Goal: Task Accomplishment & Management: Manage account settings

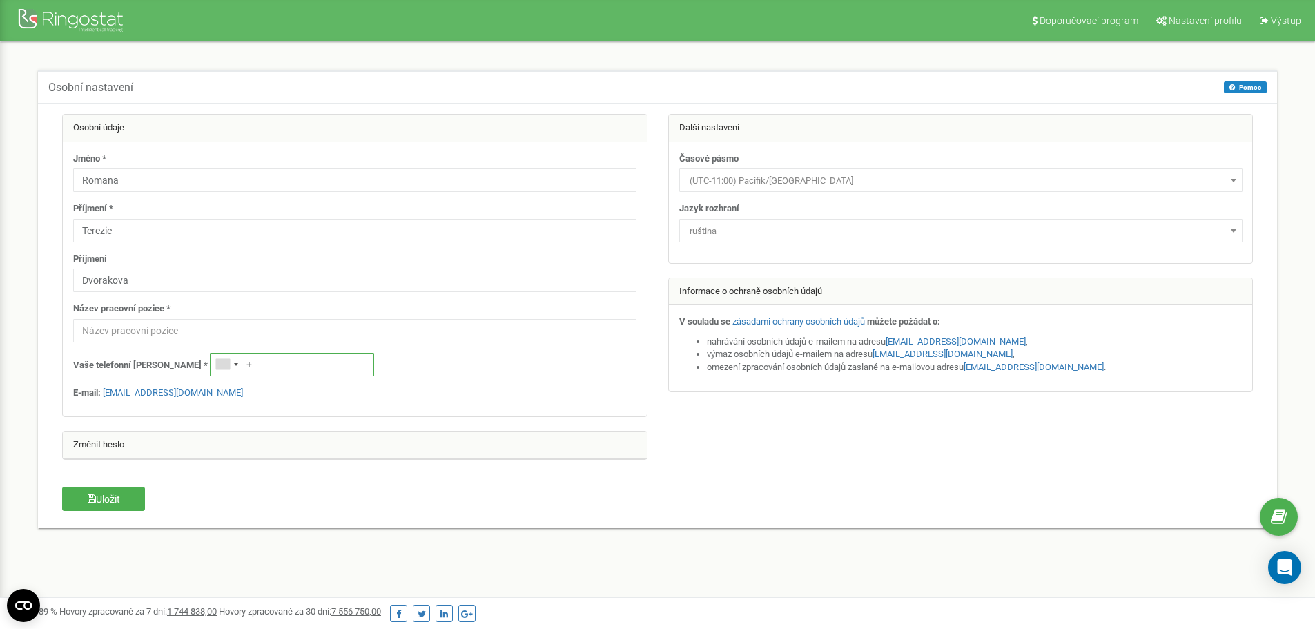
click at [218, 365] on input "+" at bounding box center [292, 364] width 164 height 23
type input "[PHONE_NUMBER]"
click at [116, 499] on font "Uložit" at bounding box center [108, 499] width 24 height 11
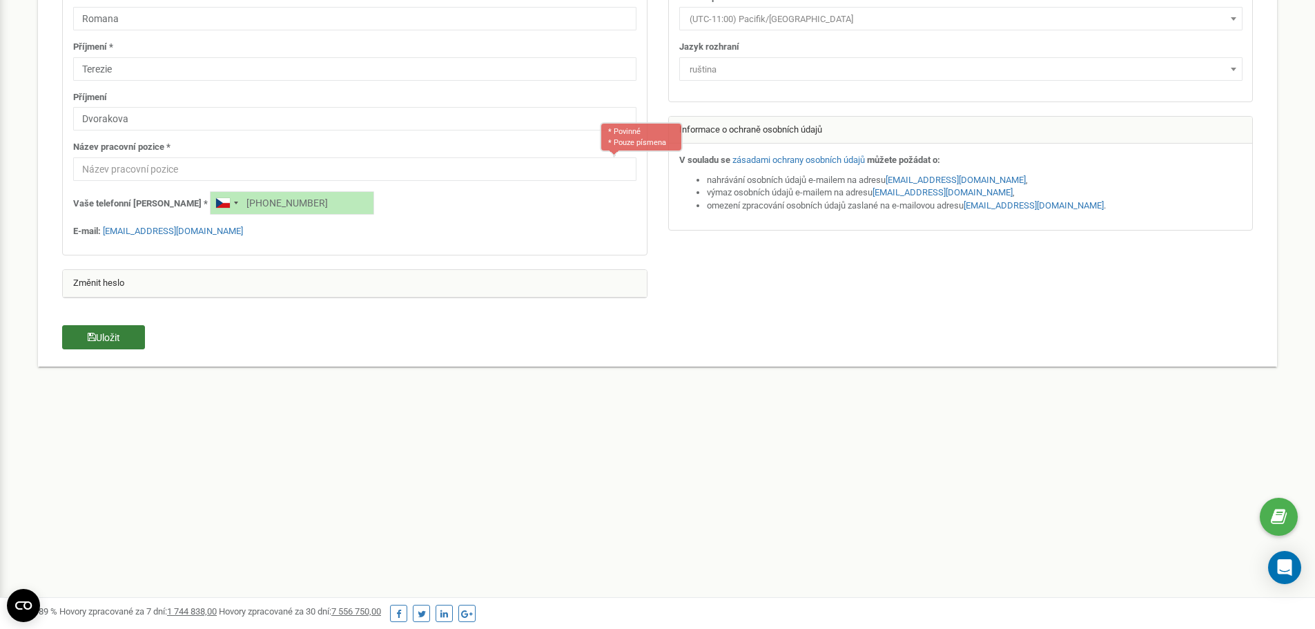
scroll to position [200, 0]
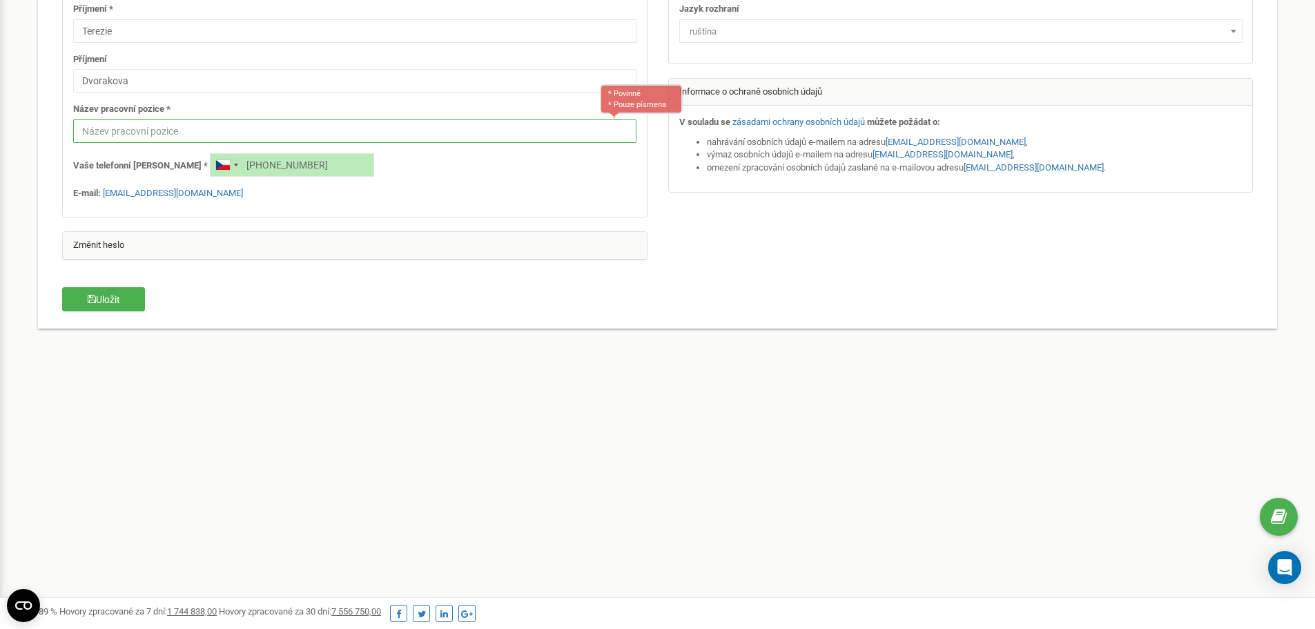
click at [89, 130] on input "text" at bounding box center [354, 130] width 563 height 23
click at [107, 302] on font "Uložit" at bounding box center [108, 299] width 24 height 11
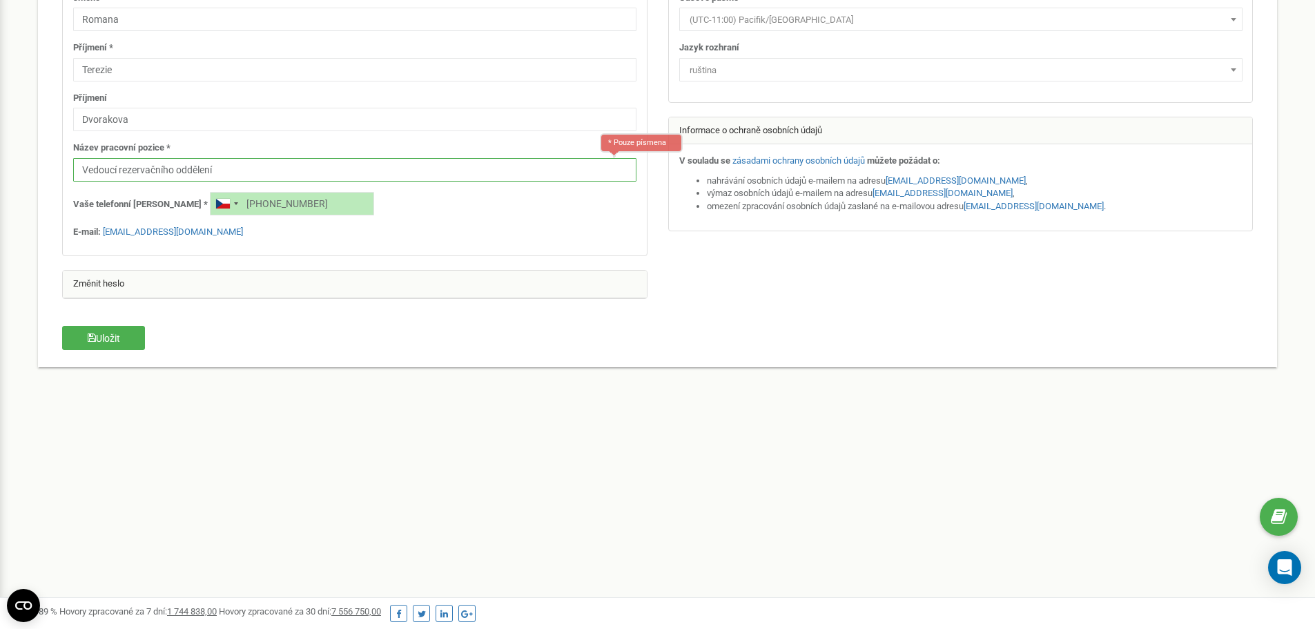
scroll to position [61, 0]
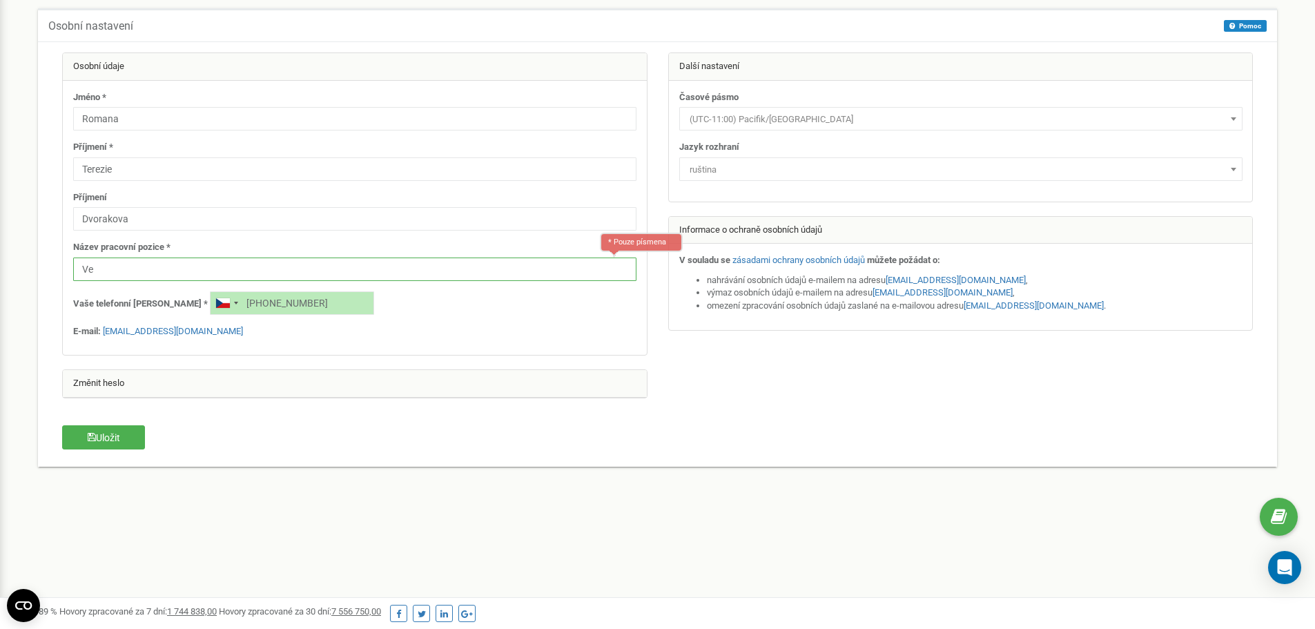
type input "V"
type input "Reservation Director"
click at [115, 437] on font "Uložit" at bounding box center [108, 437] width 24 height 11
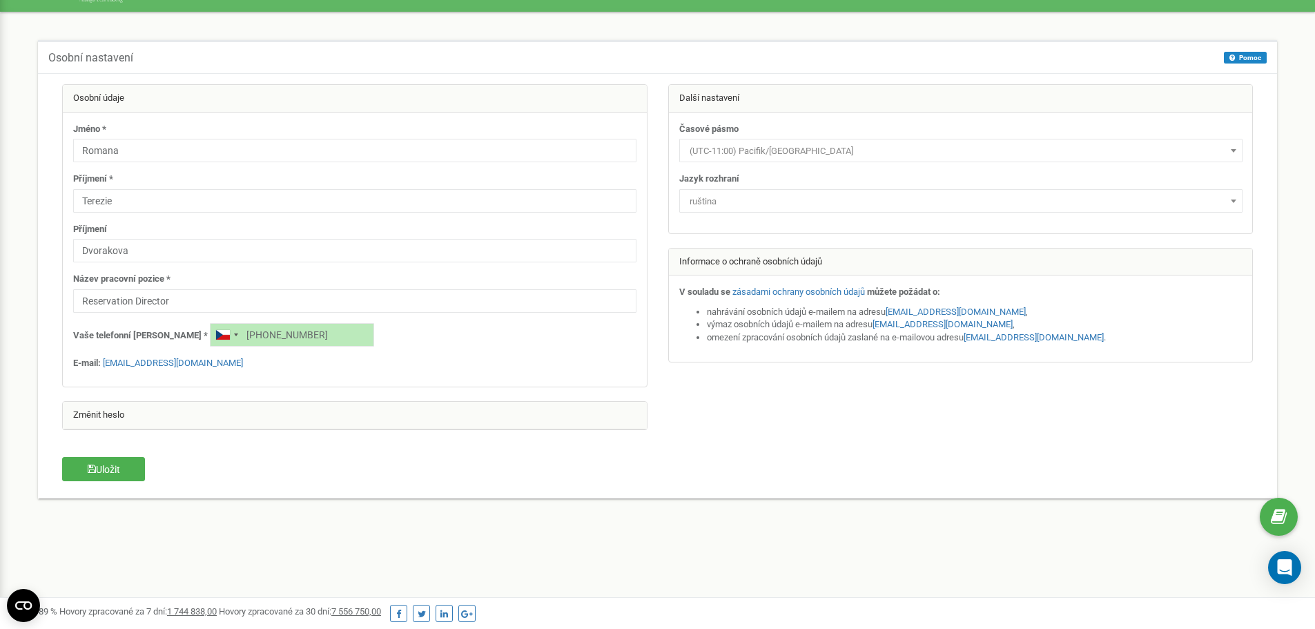
scroll to position [0, 0]
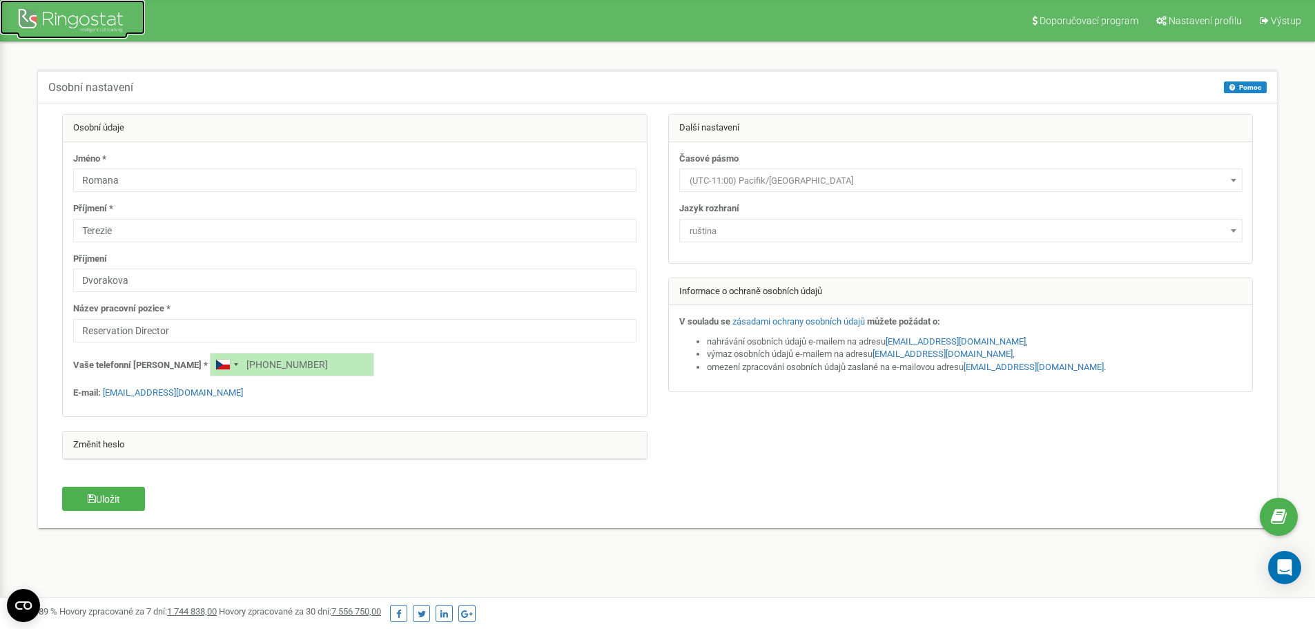
click at [32, 17] on div at bounding box center [72, 22] width 110 height 33
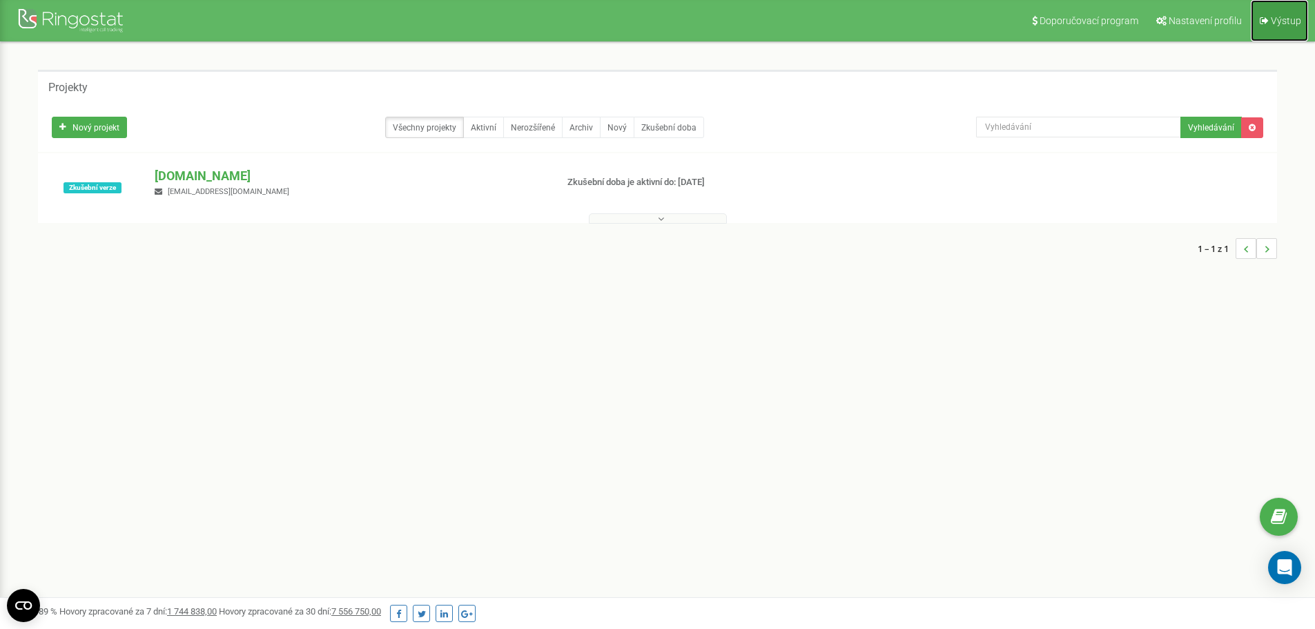
click at [1278, 18] on font "Výstup" at bounding box center [1286, 20] width 30 height 11
click at [663, 219] on icon at bounding box center [661, 219] width 6 height 10
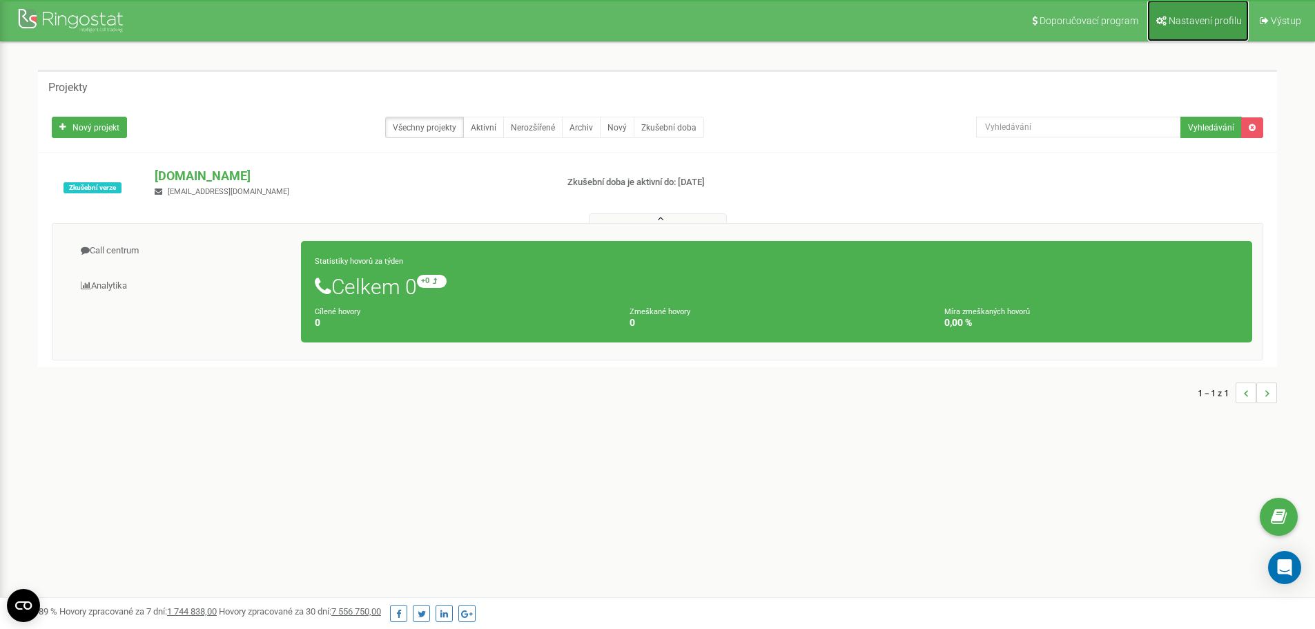
click at [1181, 23] on font "Nastavení profilu" at bounding box center [1205, 20] width 73 height 11
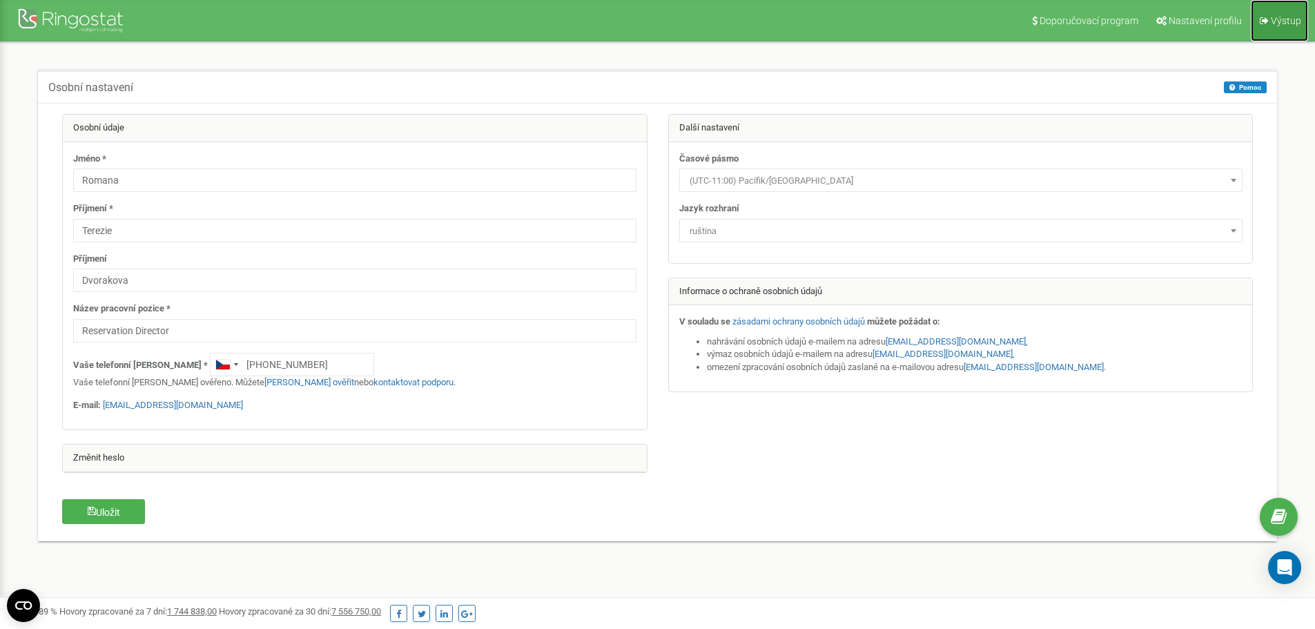
click at [1268, 16] on icon at bounding box center [1264, 21] width 9 height 10
click at [1286, 17] on font "Výstup" at bounding box center [1286, 20] width 30 height 11
